Goal: Task Accomplishment & Management: Manage account settings

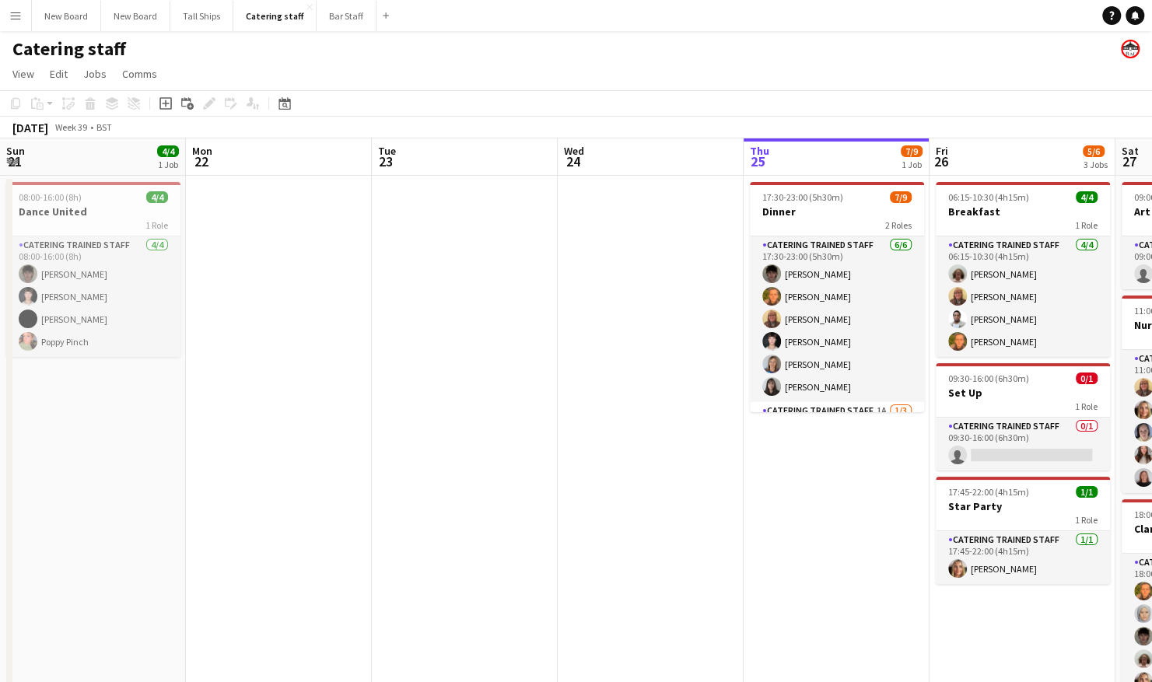
scroll to position [0, 461]
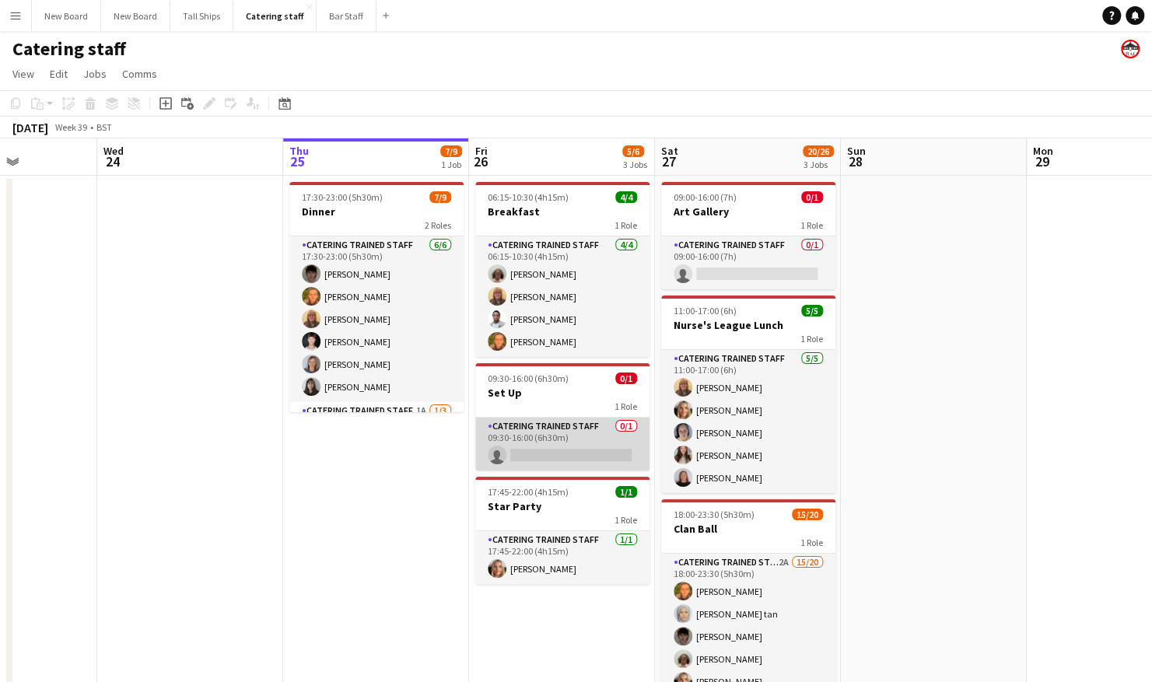
click at [571, 462] on app-card-role "Catering trained staff 0/1 09:30-16:00 (6h30m) single-neutral-actions" at bounding box center [562, 444] width 174 height 53
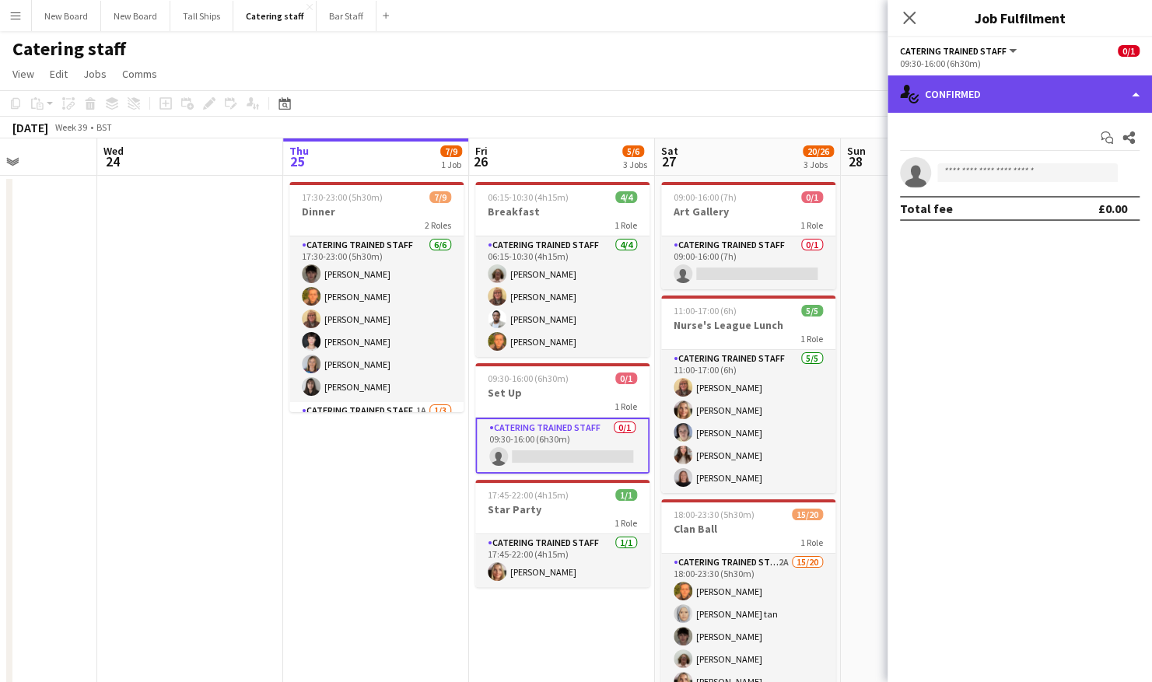
click at [980, 107] on div "single-neutral-actions-check-2 Confirmed" at bounding box center [1020, 93] width 265 height 37
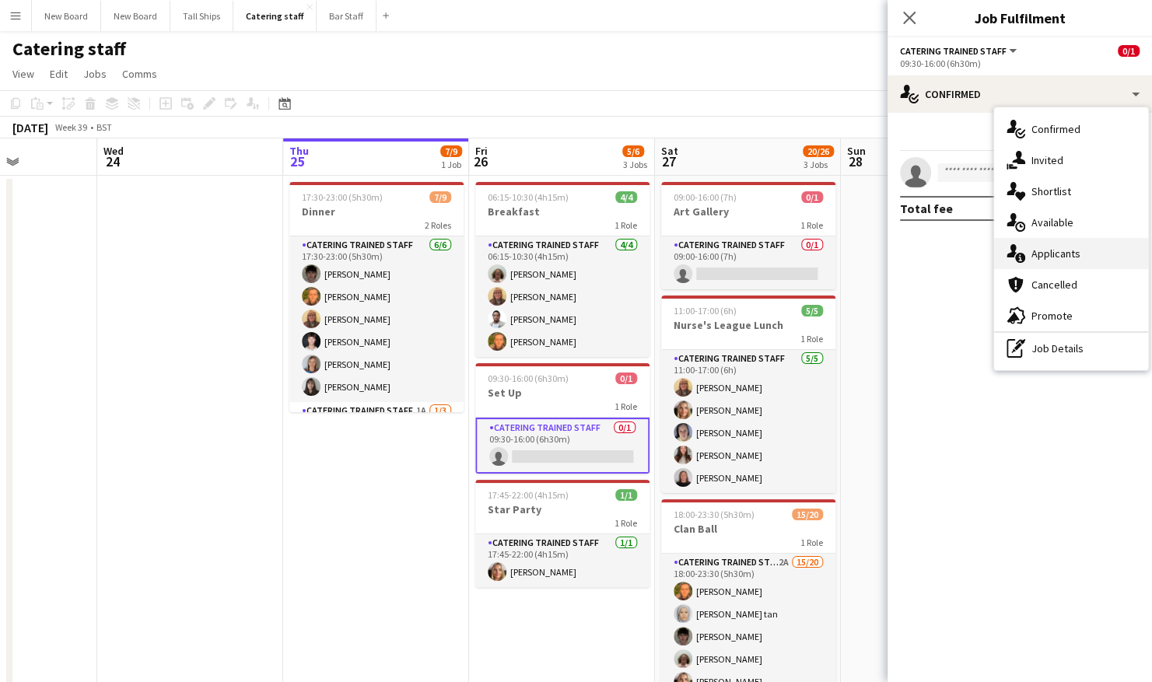
click at [1044, 257] on span "Applicants" at bounding box center [1056, 254] width 49 height 14
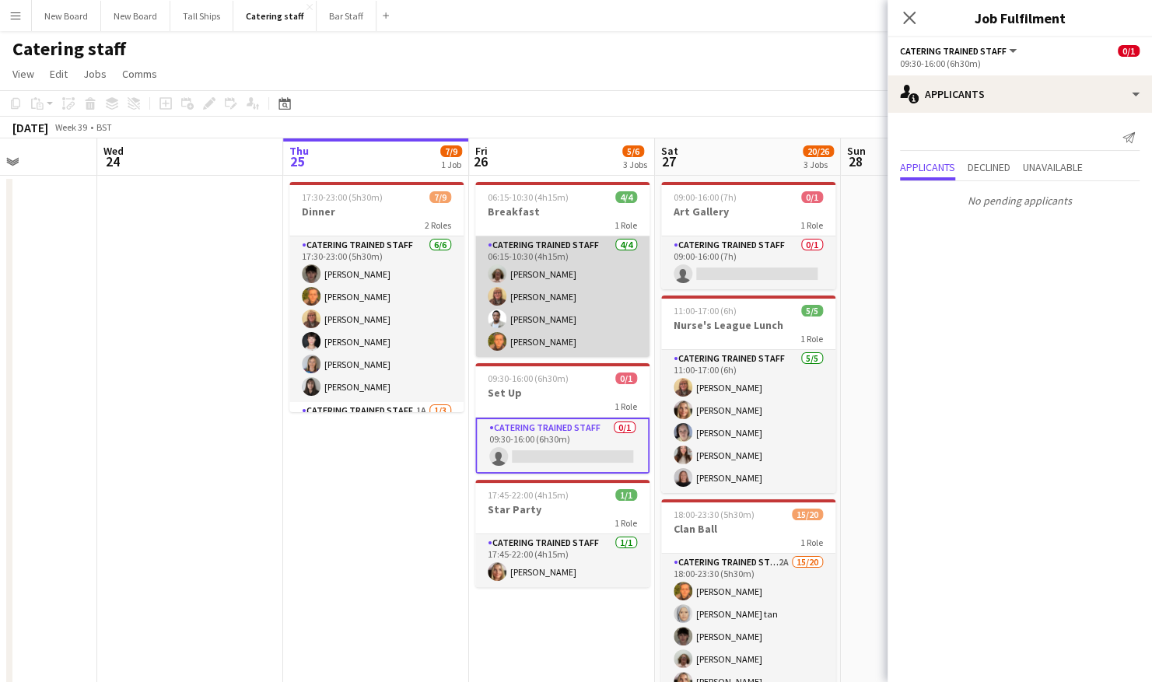
click at [580, 317] on app-card-role "Catering trained staff [DATE] 06:15-10:30 (4h15m) [PERSON_NAME] [PERSON_NAME] […" at bounding box center [562, 297] width 174 height 121
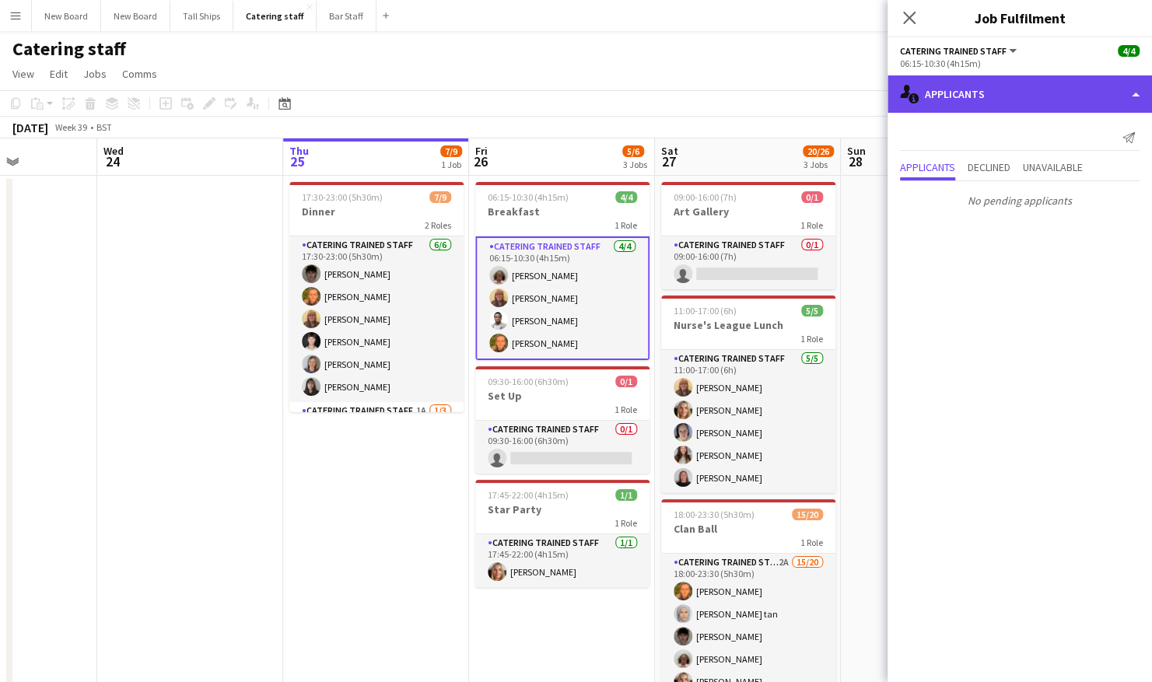
click at [1092, 90] on div "single-neutral-actions-information Applicants" at bounding box center [1020, 93] width 265 height 37
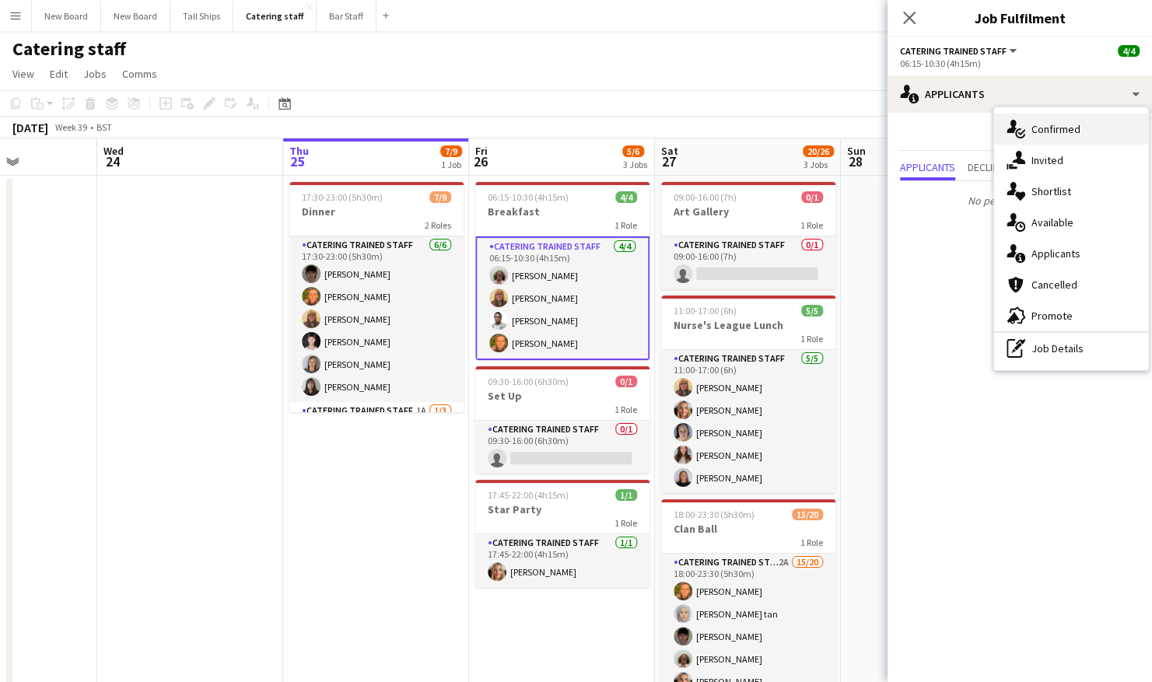
click at [1081, 140] on div "single-neutral-actions-check-2 Confirmed" at bounding box center [1071, 129] width 154 height 31
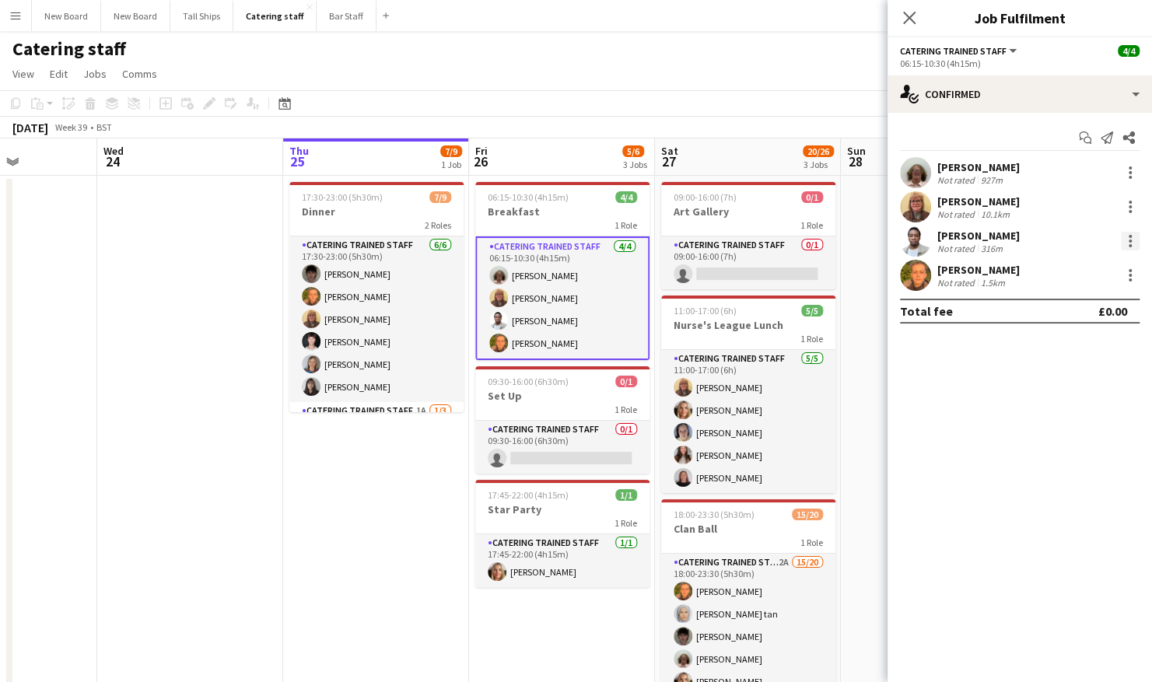
click at [1132, 239] on div at bounding box center [1130, 241] width 19 height 19
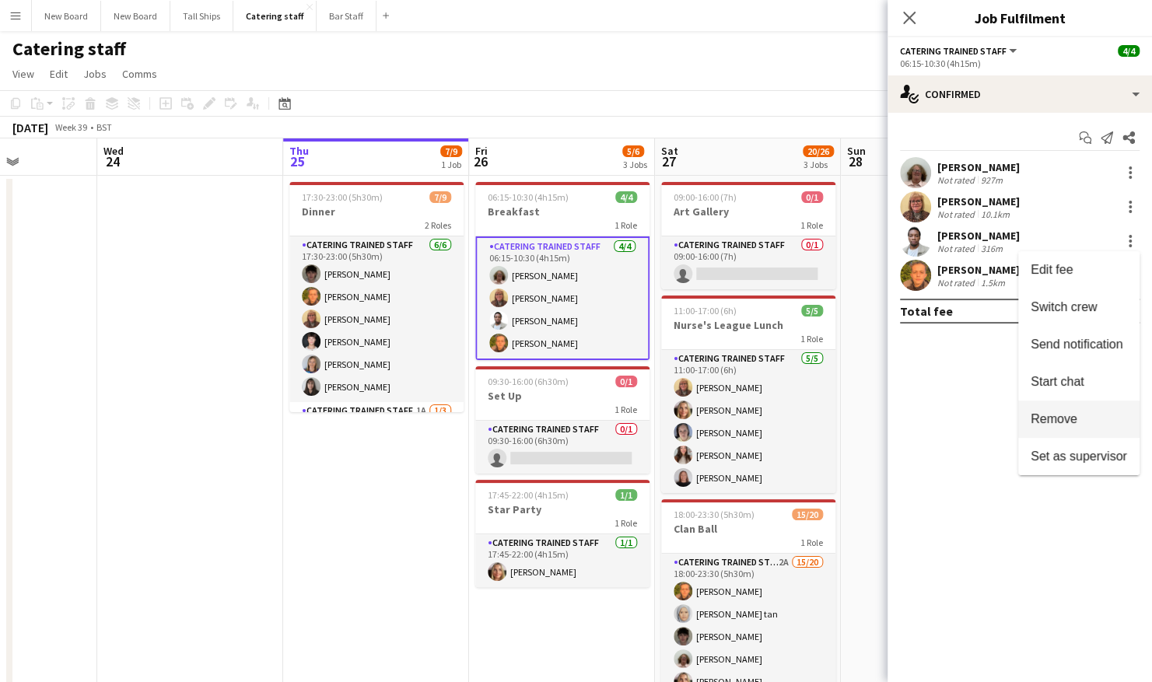
click at [1093, 427] on button "Remove" at bounding box center [1078, 419] width 121 height 37
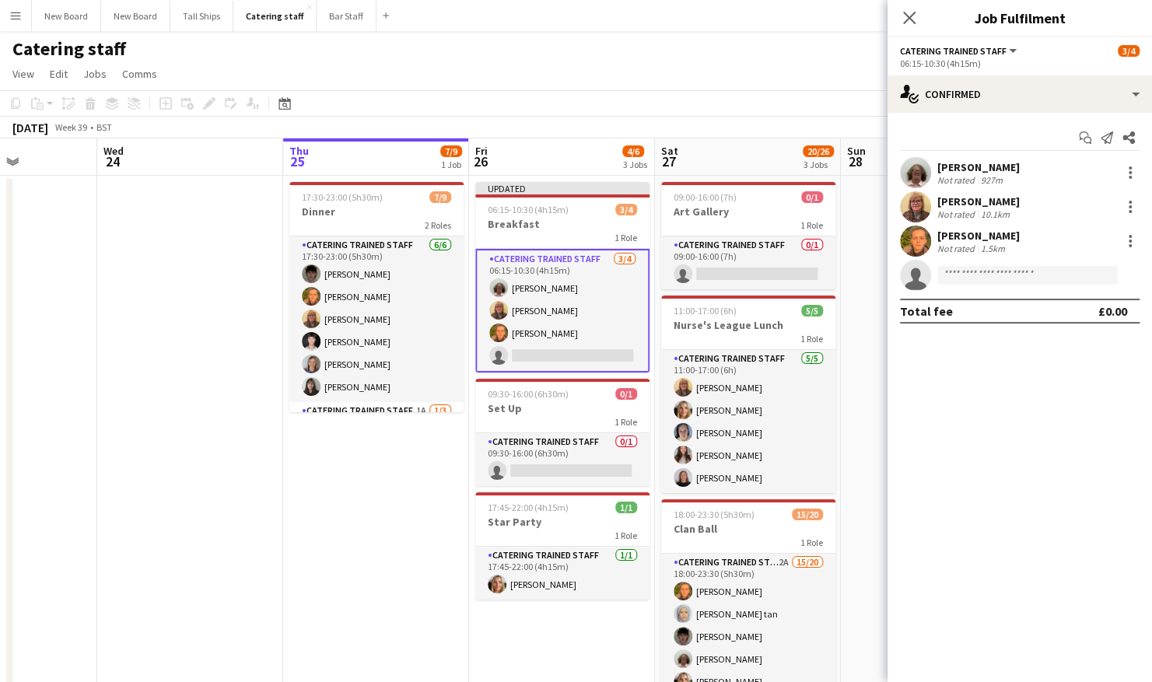
click at [817, 132] on div "[DATE] Week 39 • BST Publish 1 job Revert 1 job" at bounding box center [576, 128] width 1152 height 22
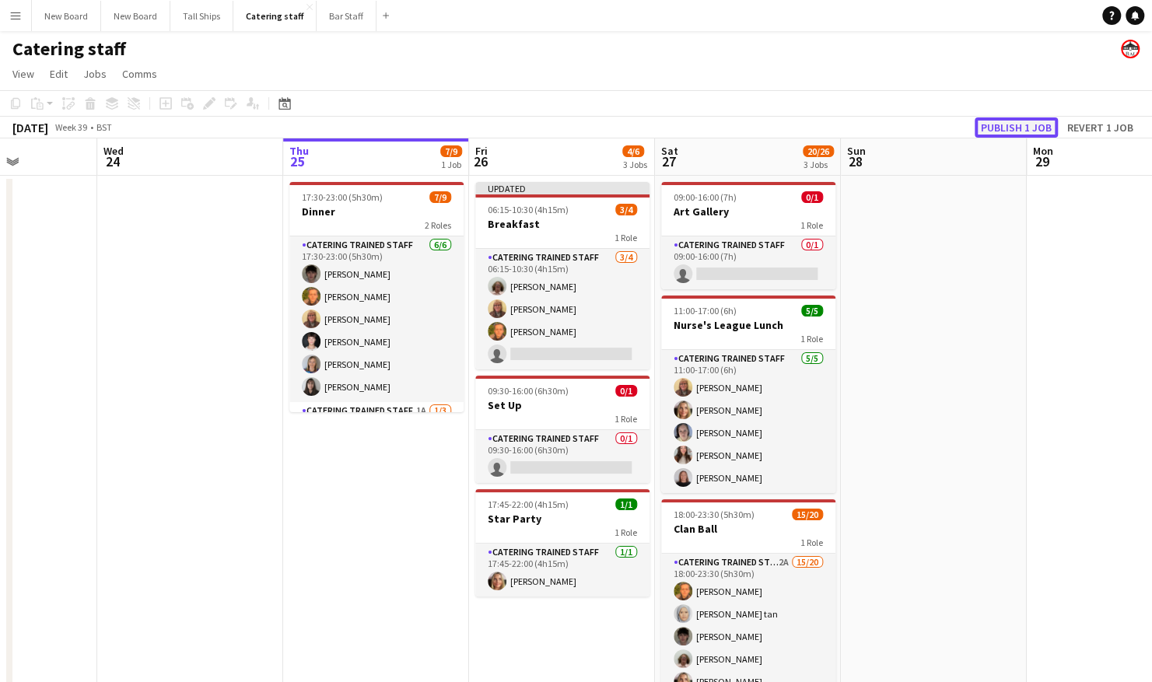
click at [1007, 124] on button "Publish 1 job" at bounding box center [1016, 127] width 83 height 20
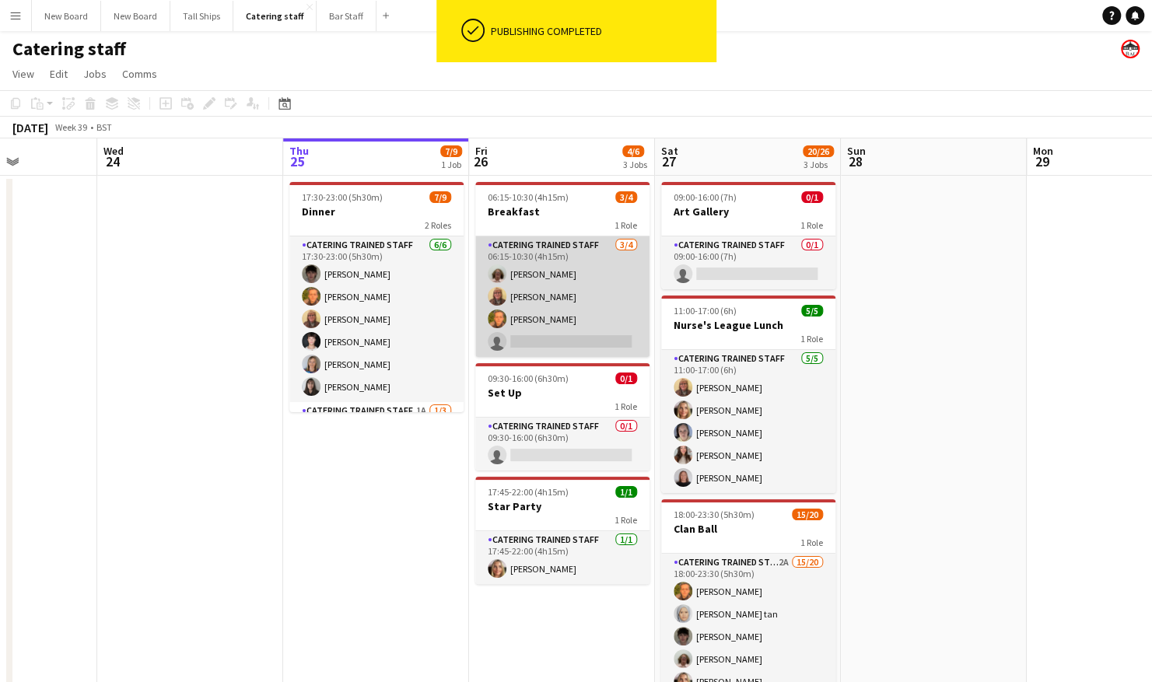
click at [615, 347] on app-card-role "Catering trained staff [DATE] 06:15-10:30 (4h15m) [PERSON_NAME] [PERSON_NAME] […" at bounding box center [562, 297] width 174 height 121
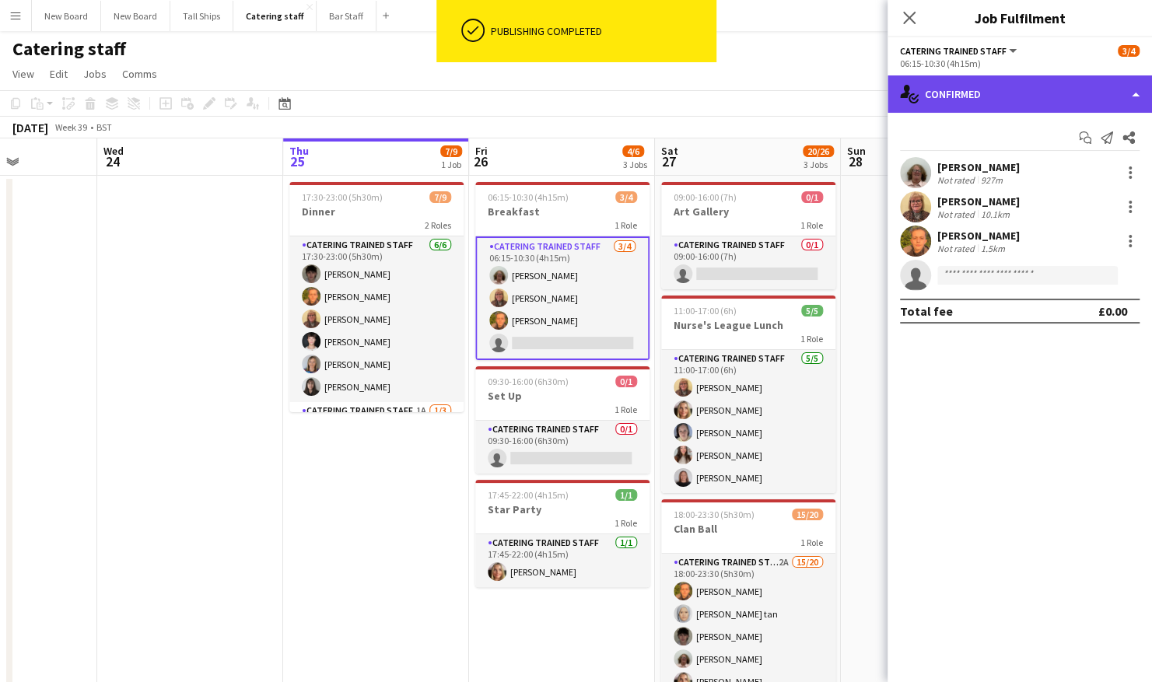
click at [1062, 98] on div "single-neutral-actions-check-2 Confirmed" at bounding box center [1020, 93] width 265 height 37
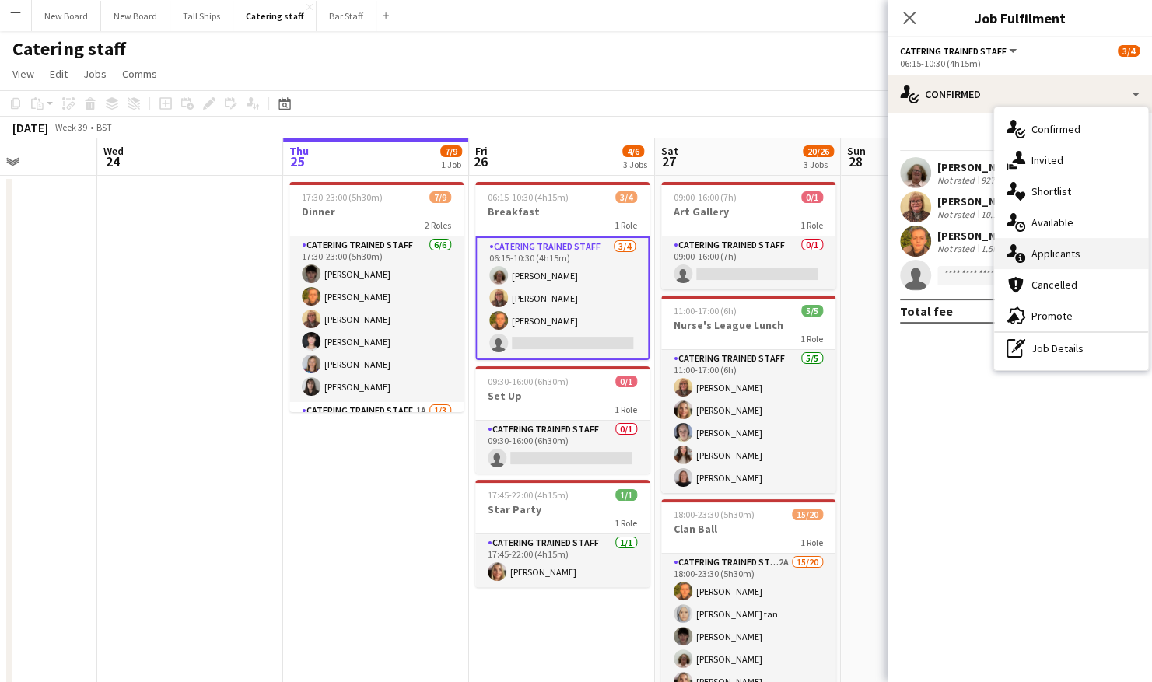
click at [1085, 261] on div "single-neutral-actions-information Applicants" at bounding box center [1071, 253] width 154 height 31
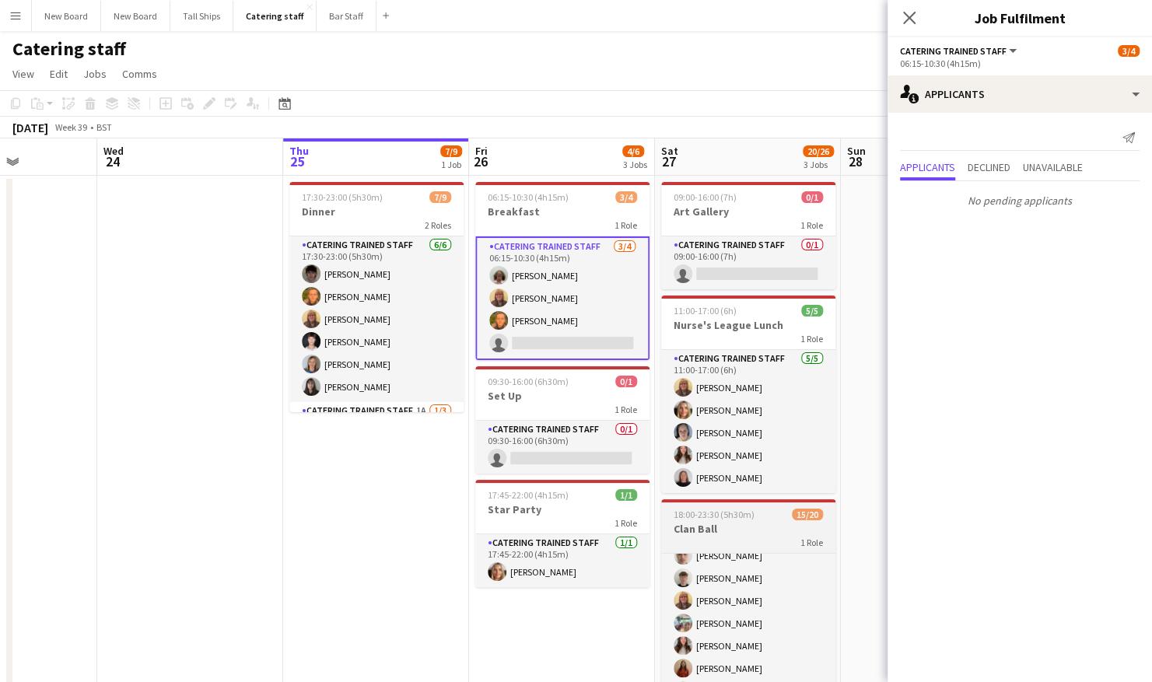
scroll to position [293, 0]
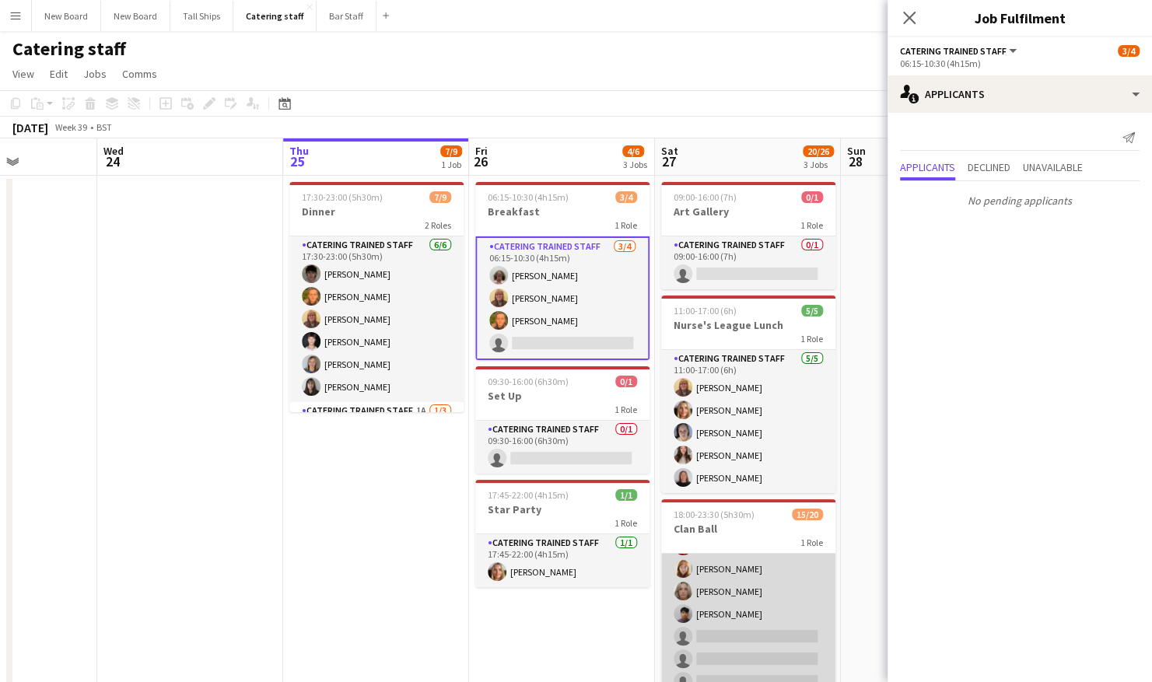
click at [768, 637] on app-card-role "Catering trained staff 2A 15/20 18:00-23:30 (5h30m) [PERSON_NAME] [PERSON_NAME]…" at bounding box center [748, 502] width 174 height 482
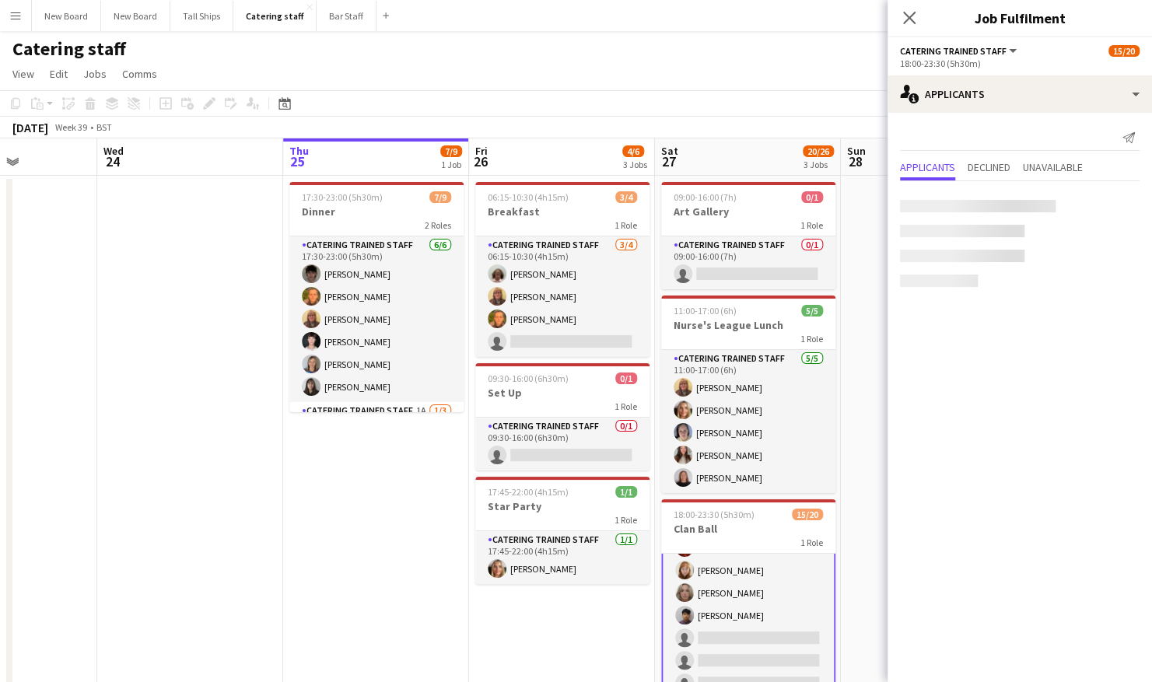
scroll to position [295, 0]
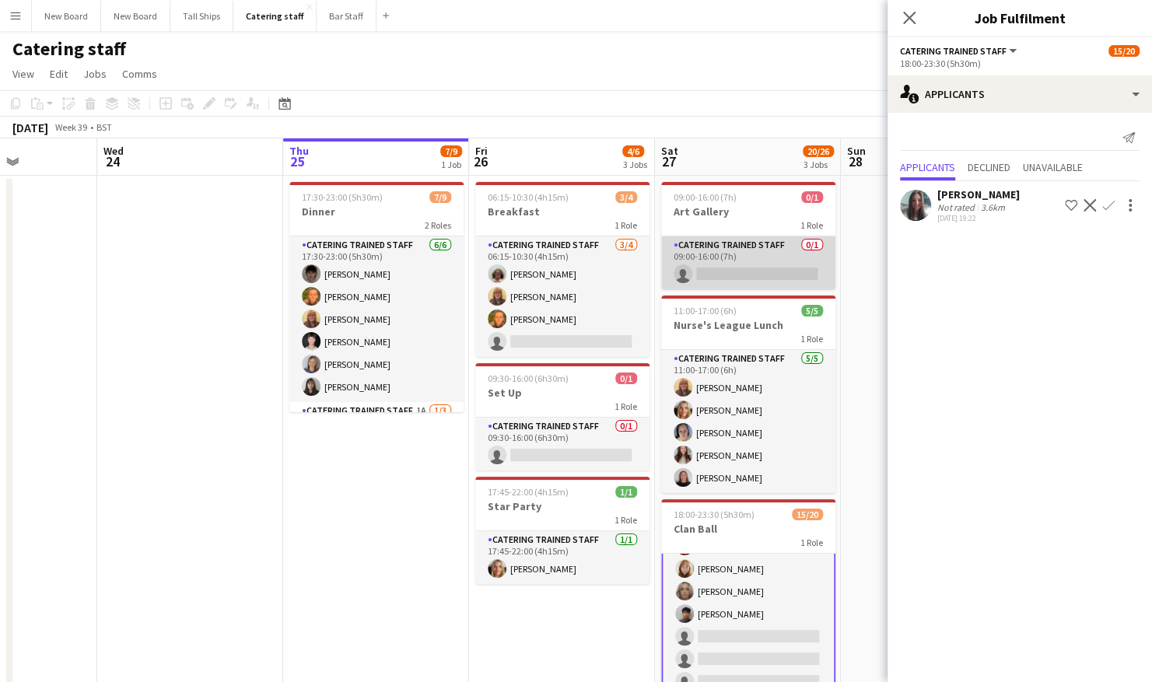
click at [747, 272] on app-card-role "Catering trained staff 0/1 09:00-16:00 (7h) single-neutral-actions" at bounding box center [748, 263] width 174 height 53
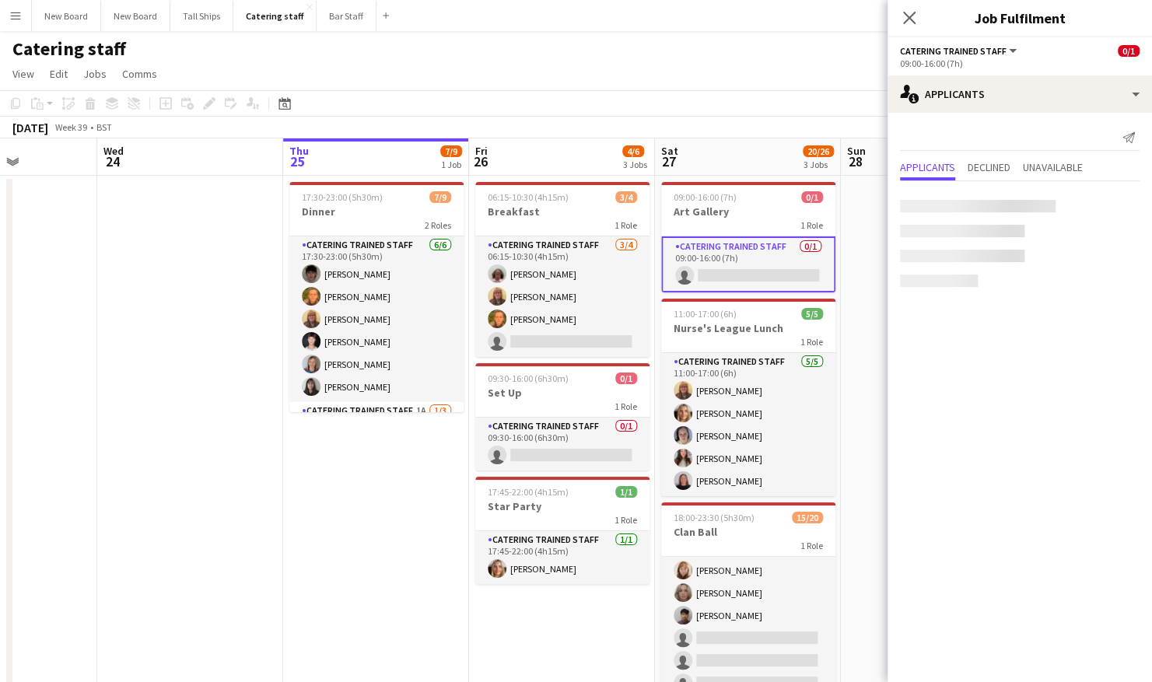
scroll to position [293, 0]
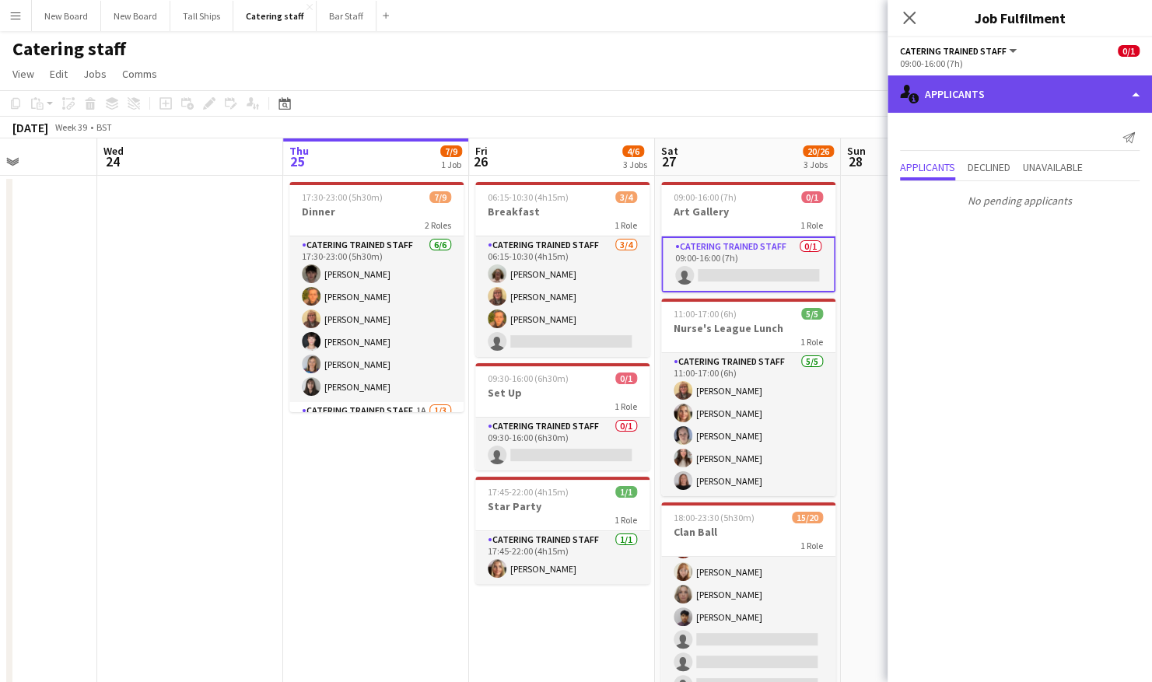
click at [1032, 100] on div "single-neutral-actions-information Applicants" at bounding box center [1020, 93] width 265 height 37
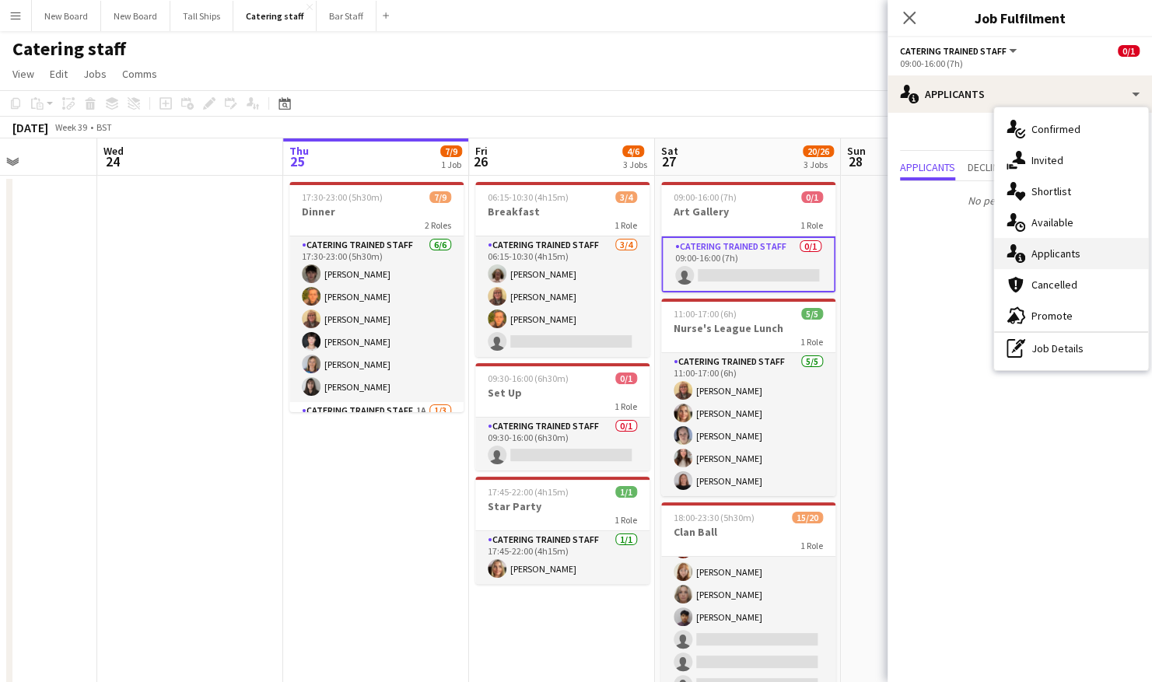
click at [1092, 256] on div "single-neutral-actions-information Applicants" at bounding box center [1071, 253] width 154 height 31
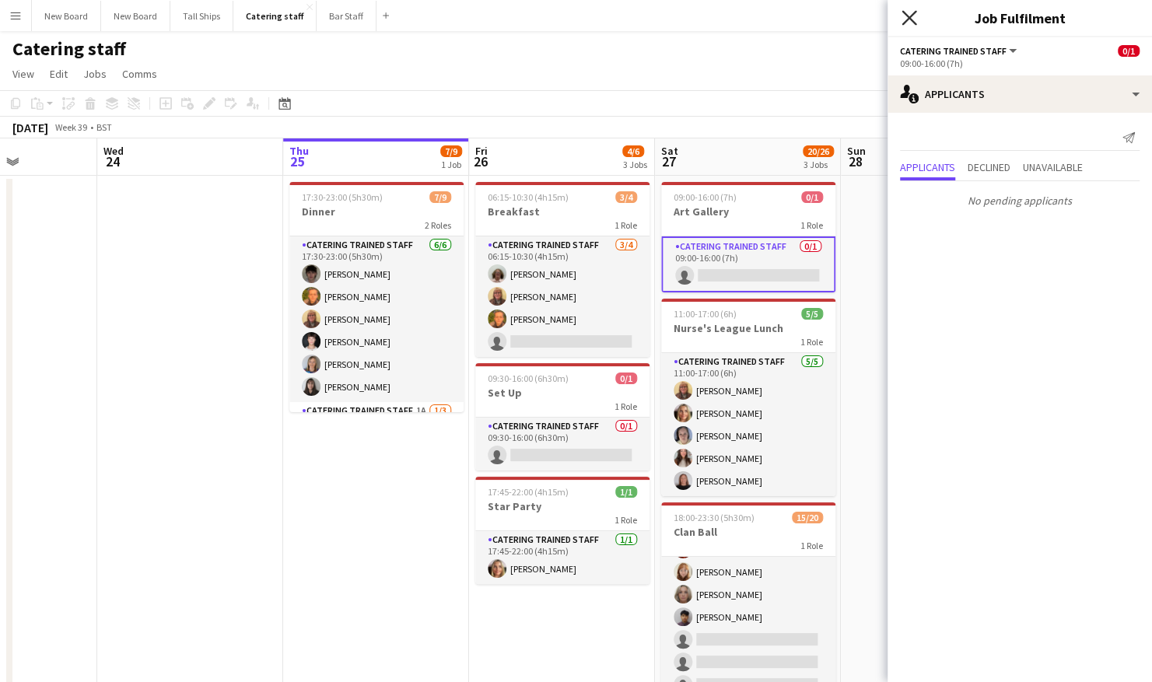
click at [911, 23] on icon "Close pop-in" at bounding box center [909, 17] width 15 height 15
